Goal: Check status: Check status

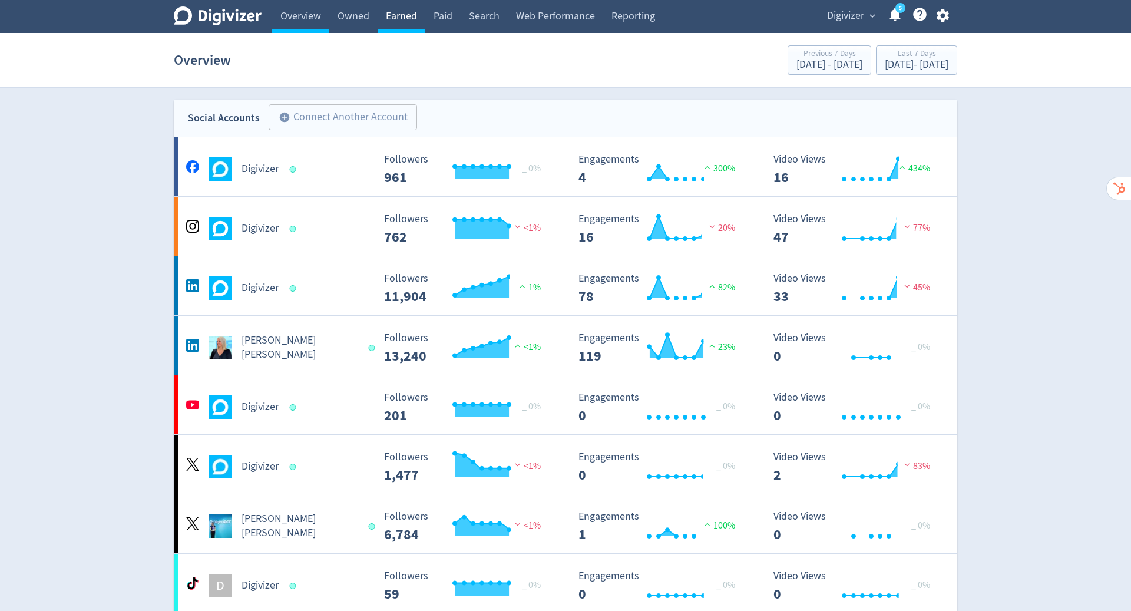
click at [407, 13] on link "Earned" at bounding box center [401, 16] width 48 height 33
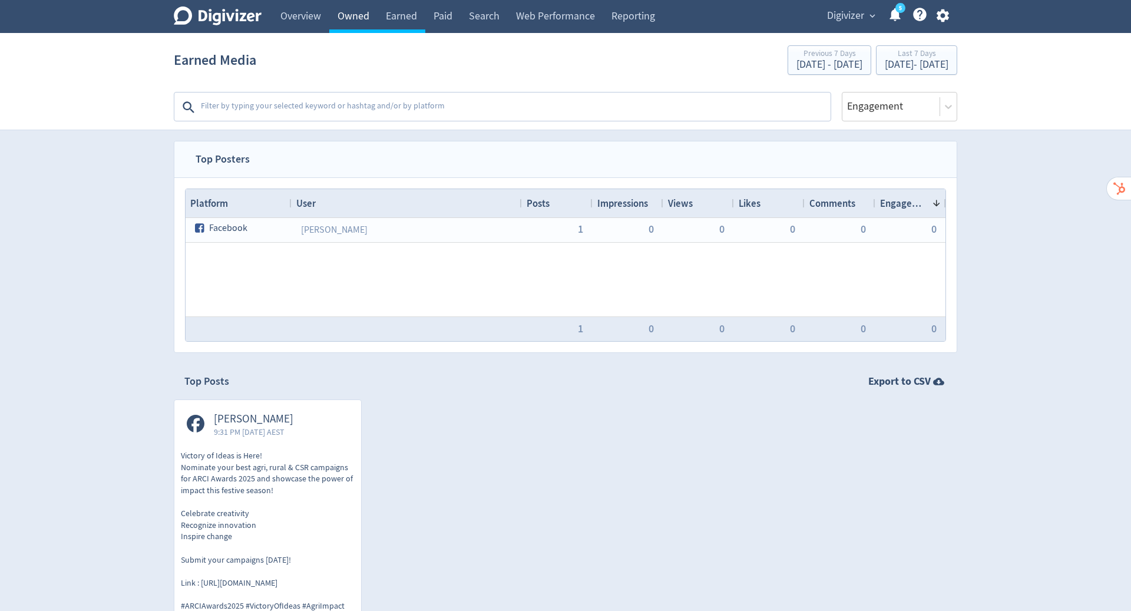
click at [338, 20] on link "Owned" at bounding box center [353, 16] width 48 height 33
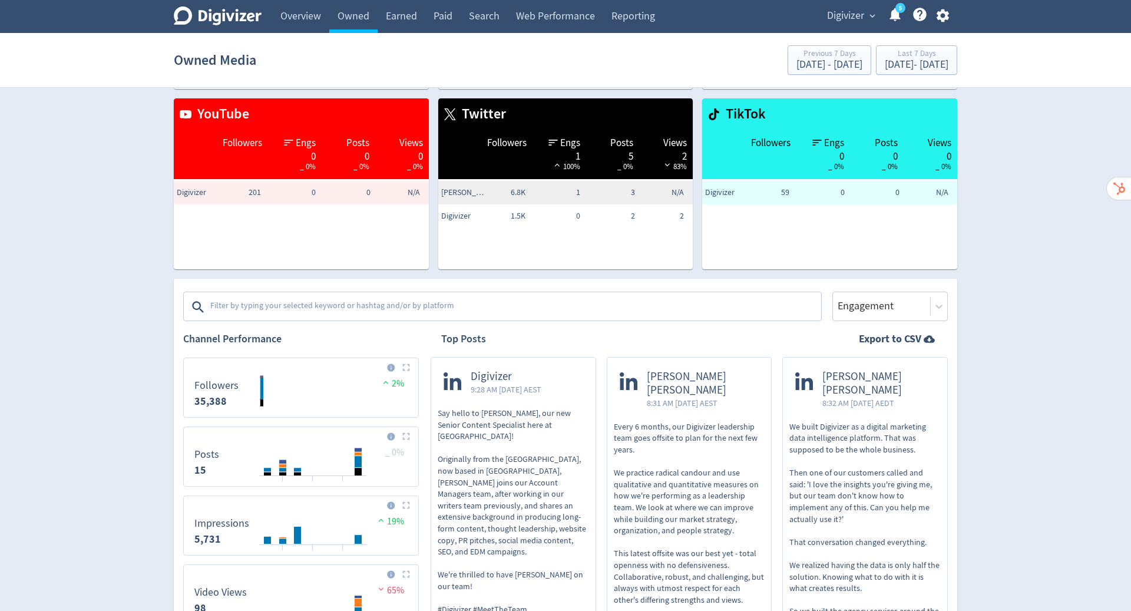
scroll to position [197, 0]
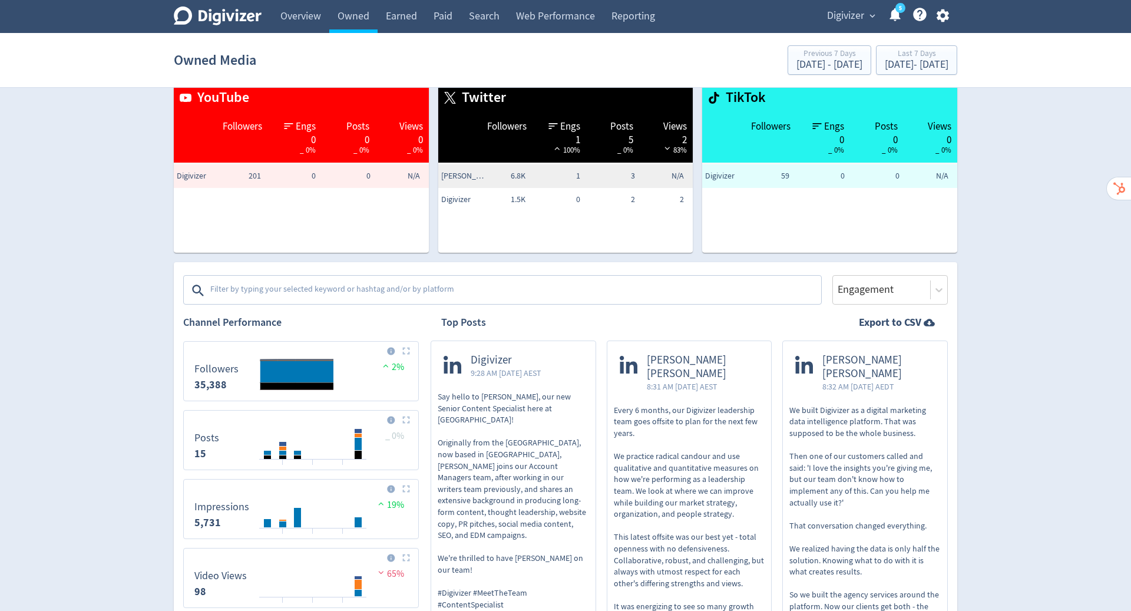
click at [575, 270] on div "Platforms Facebook Twitter Instagram YouTube LinkedIn TikTok" at bounding box center [502, 287] width 638 height 36
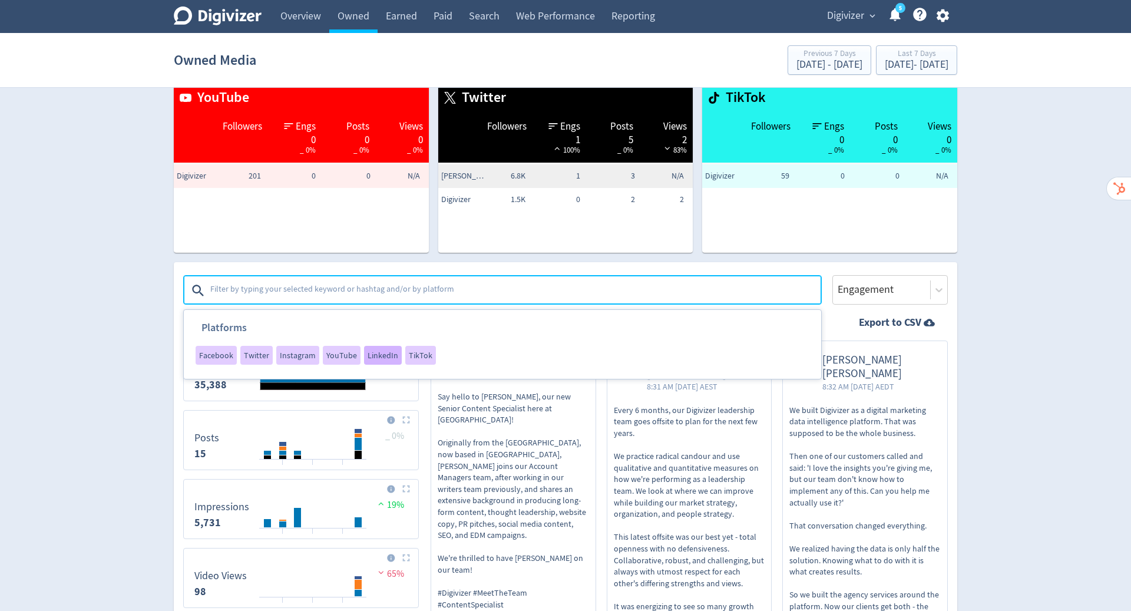
click at [376, 355] on span "LinkedIn" at bounding box center [382, 355] width 31 height 8
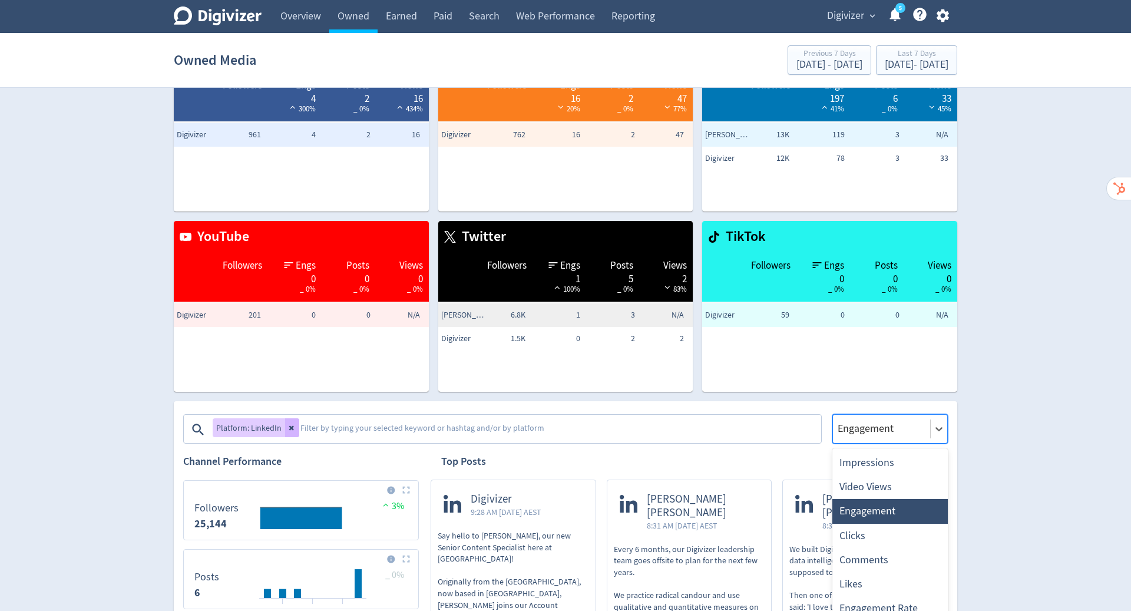
click at [936, 443] on div "Engagement selected, 3 of 9. 9 results available. Use Up and Down to choose opt…" at bounding box center [889, 428] width 115 height 29
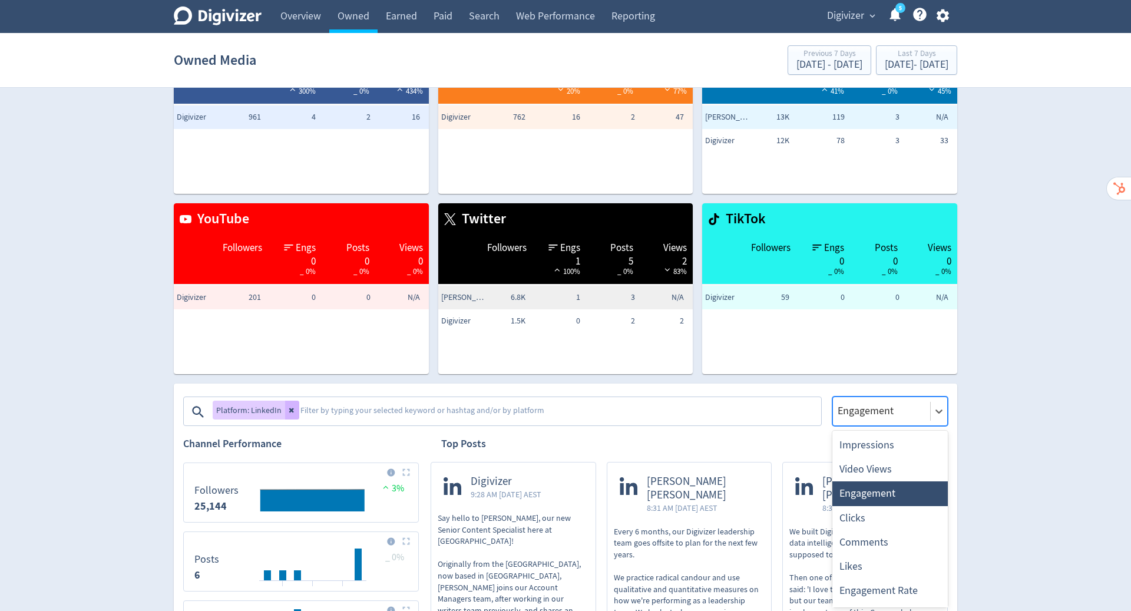
scroll to position [77, 0]
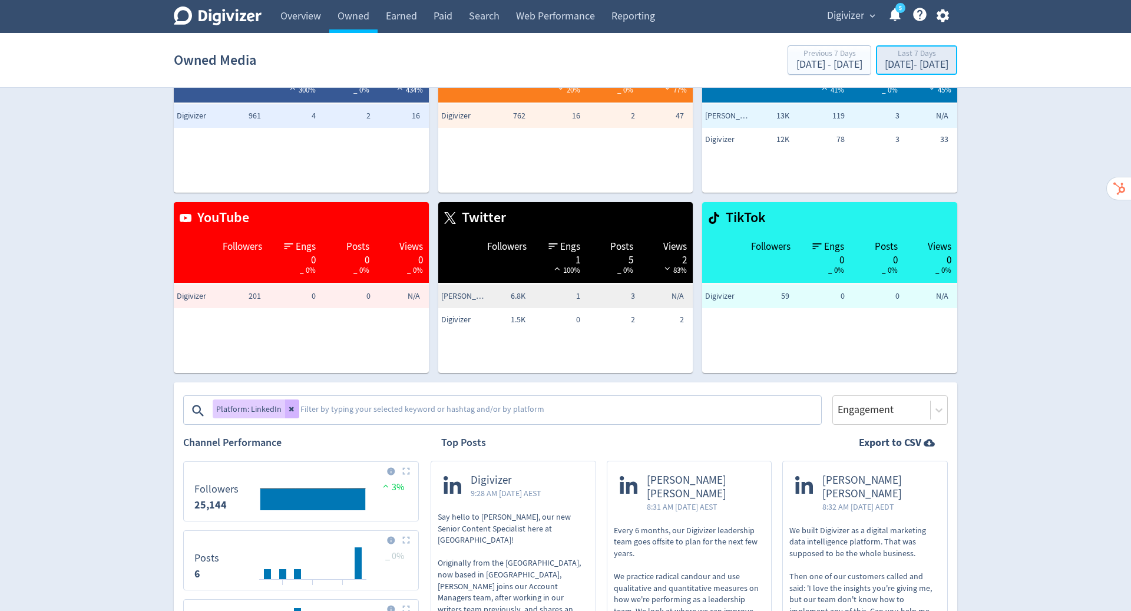
click at [921, 66] on div "[DATE] - [DATE]" at bounding box center [916, 64] width 64 height 11
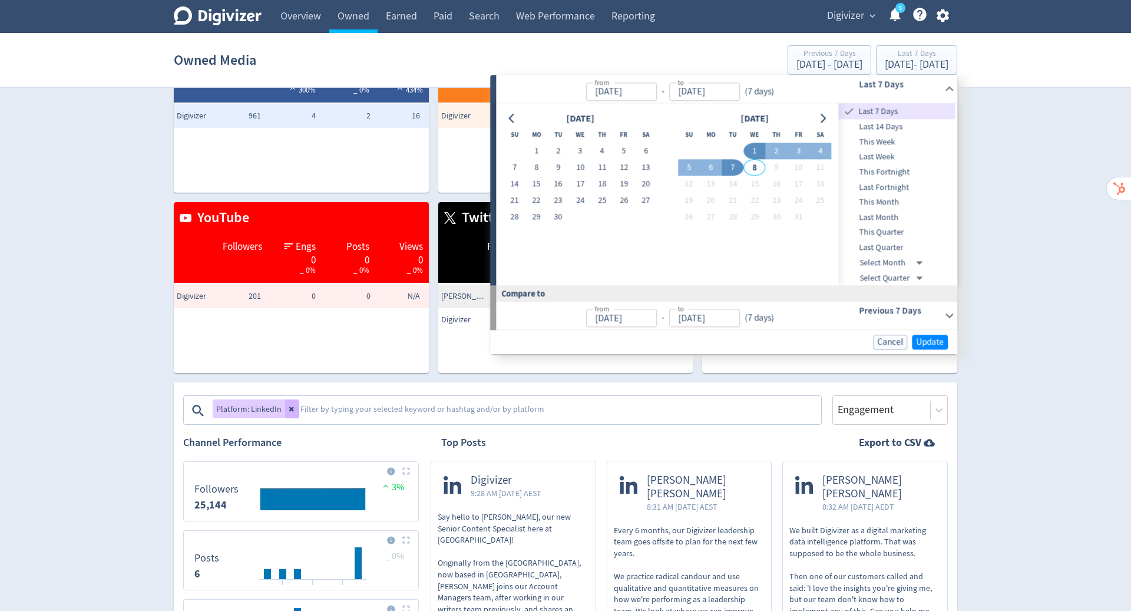
click at [507, 106] on div "[DATE] Su Mo Tu We Th Fr Sa 1 2 3 4 5 6 7 8 9 10 11 12 13 14 15 16 17 18 19 20 …" at bounding box center [667, 195] width 342 height 182
click at [513, 122] on icon "Go to previous month" at bounding box center [511, 118] width 9 height 9
click at [622, 155] on button "1" at bounding box center [624, 151] width 22 height 16
type input "[DATE]"
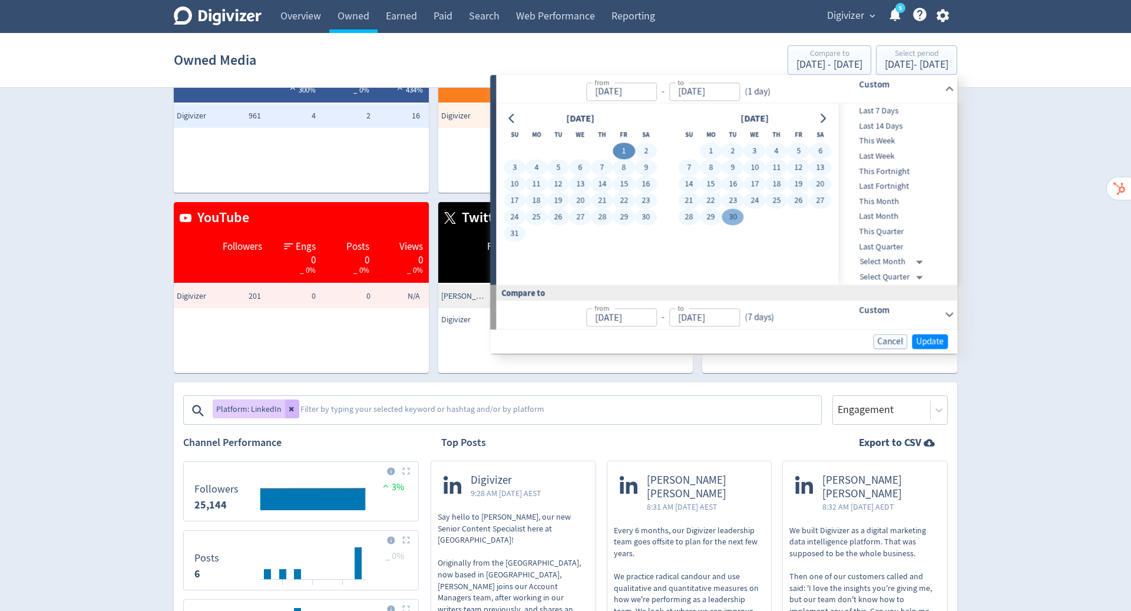
click at [733, 223] on button "30" at bounding box center [732, 217] width 22 height 16
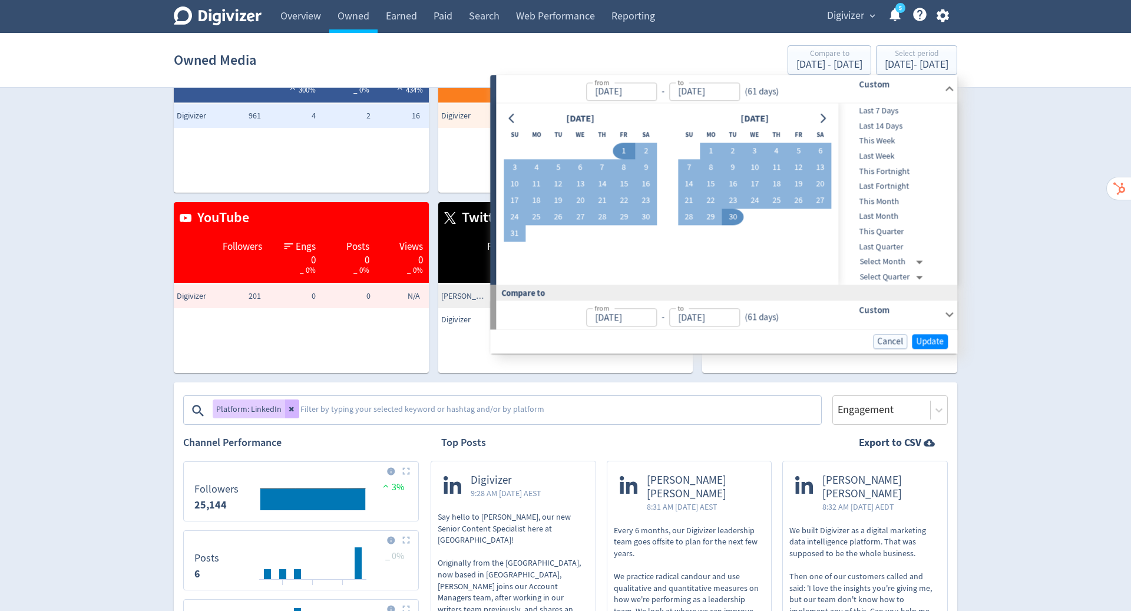
type input "[DATE]"
click at [934, 342] on span "Update" at bounding box center [930, 341] width 28 height 9
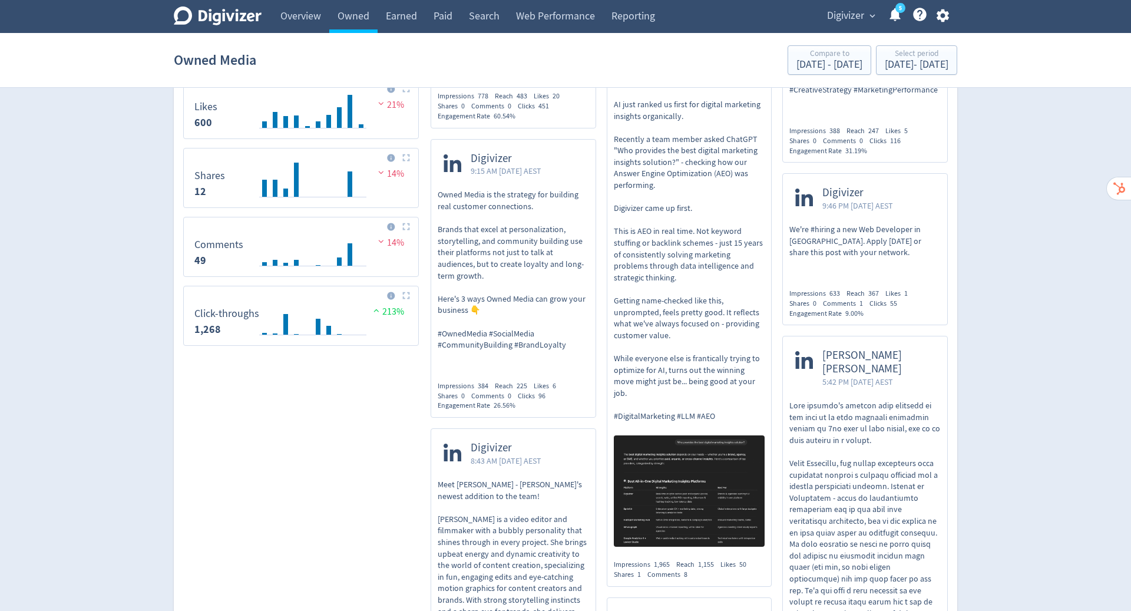
scroll to position [808, 0]
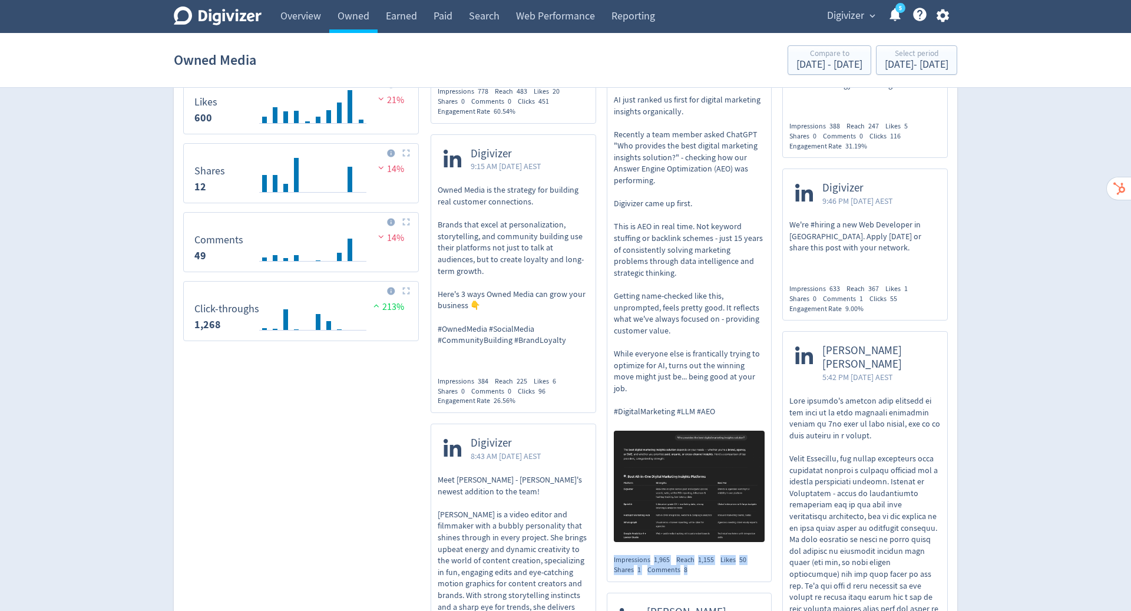
drag, startPoint x: 613, startPoint y: 525, endPoint x: 695, endPoint y: 536, distance: 83.2
click at [695, 555] on div "Impressions 1,965 Reach 1,155 Likes 50 Shares 1 Comments 8" at bounding box center [689, 565] width 151 height 20
copy div "Impressions 1,965 Reach 1,155 Likes 50 Shares 1 Comments 8"
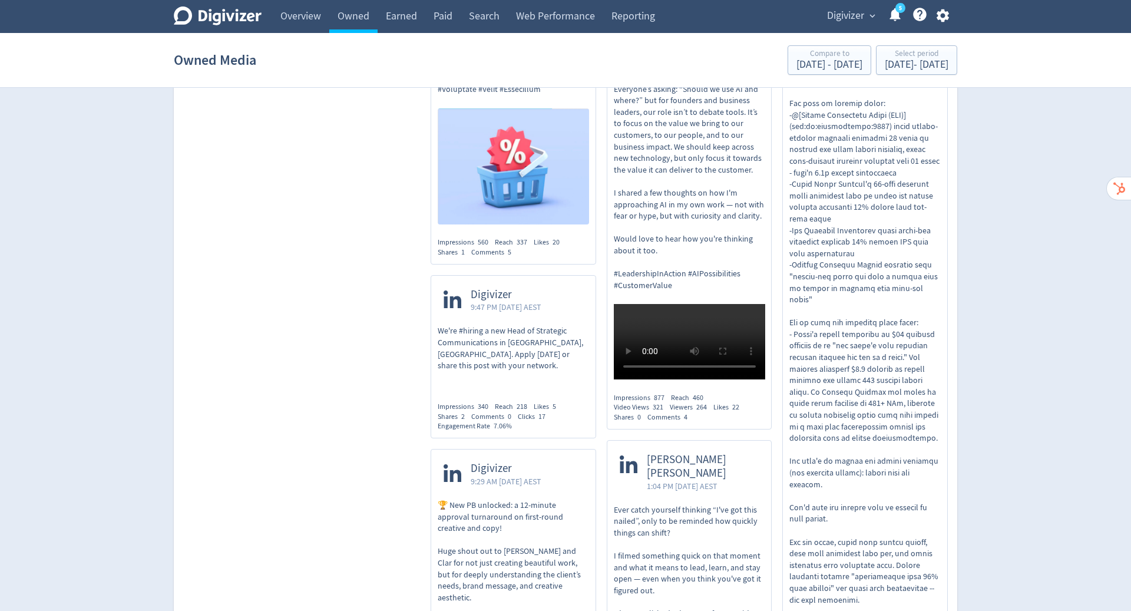
scroll to position [3655, 0]
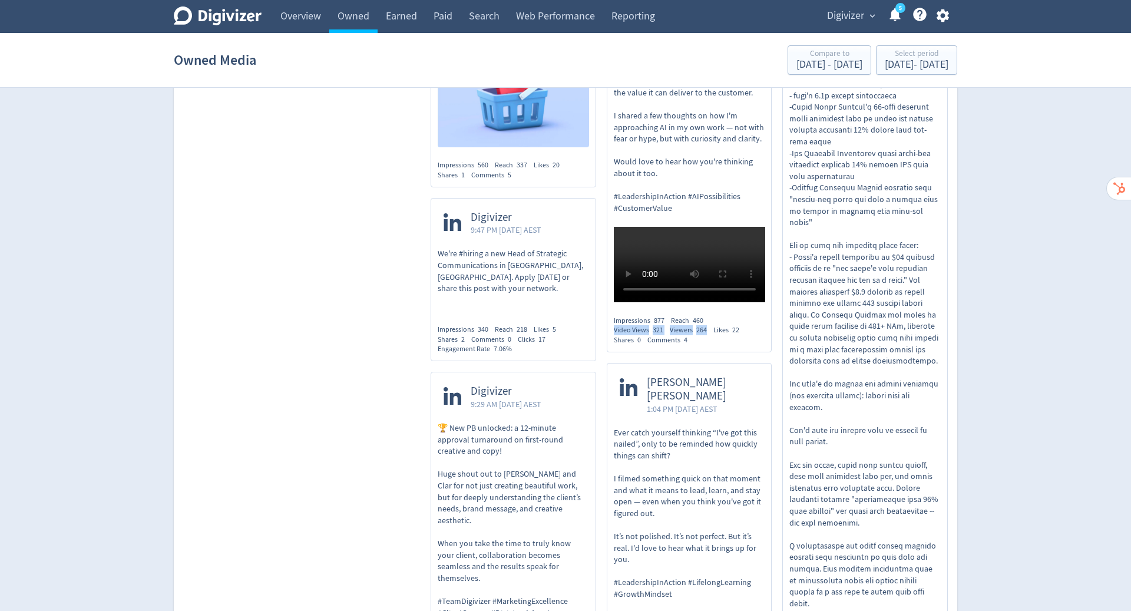
drag, startPoint x: 612, startPoint y: 400, endPoint x: 708, endPoint y: 397, distance: 95.5
click at [708, 345] on div "Impressions 877 Reach 460 Video Views 321 Viewers 264 Likes 22 Shares 0 Comment…" at bounding box center [689, 330] width 151 height 29
copy div "Video Views 321 Viewers 264"
